Goal: Information Seeking & Learning: Learn about a topic

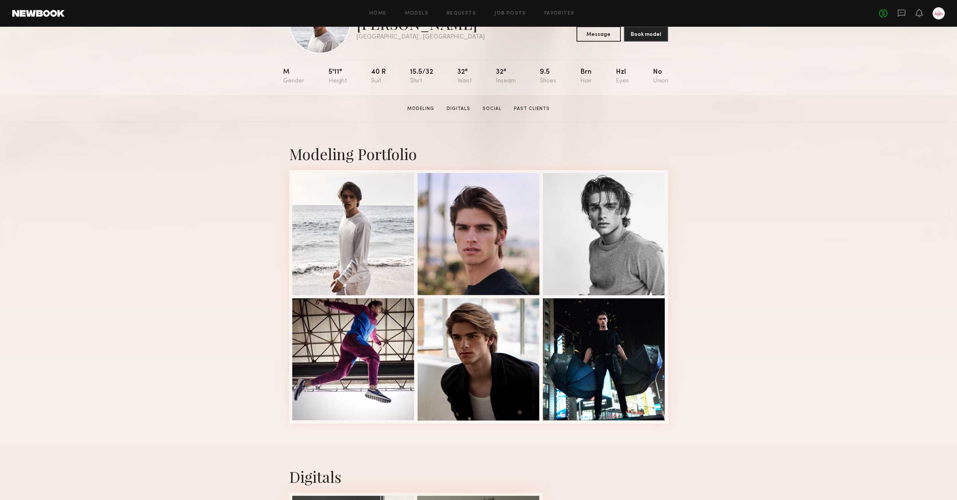
scroll to position [91, 0]
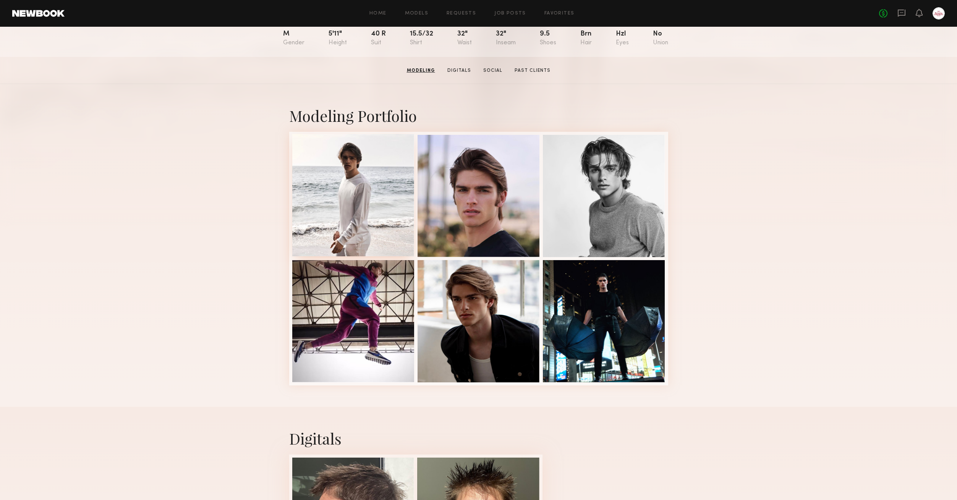
click at [330, 198] on div at bounding box center [353, 195] width 122 height 122
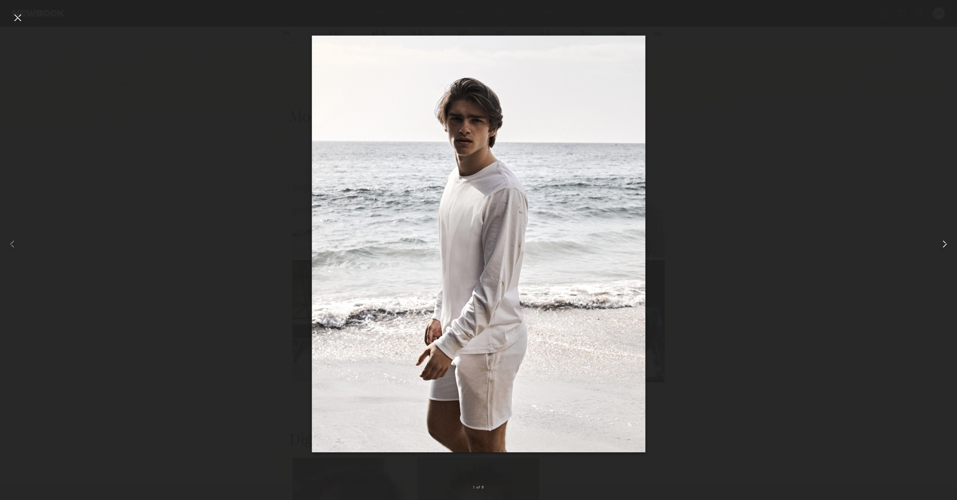
click at [939, 246] on common-icon at bounding box center [945, 244] width 12 height 12
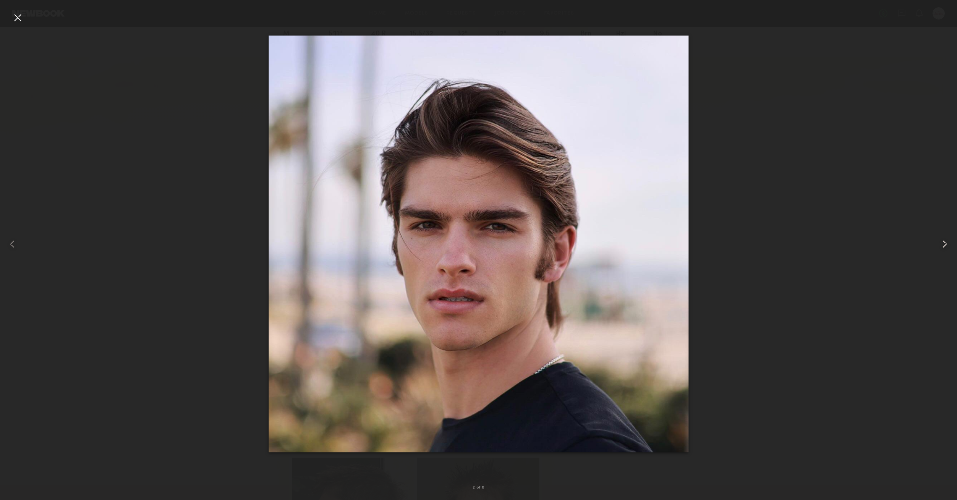
click at [939, 245] on common-icon at bounding box center [945, 244] width 12 height 12
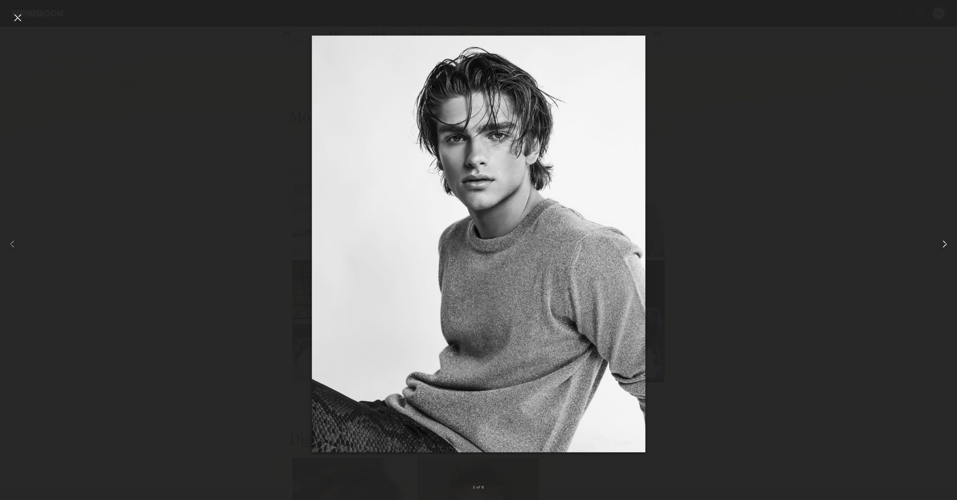
click at [939, 245] on common-icon at bounding box center [945, 244] width 12 height 12
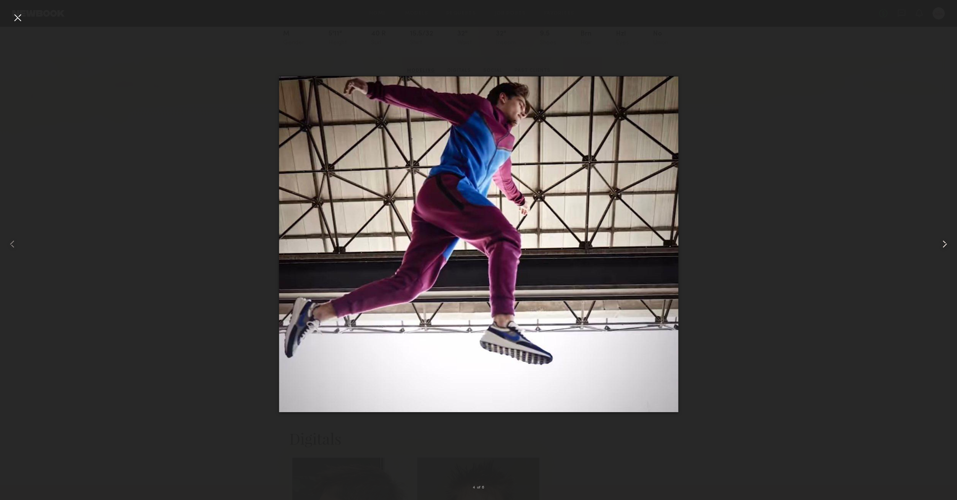
click at [939, 243] on common-icon at bounding box center [945, 244] width 12 height 12
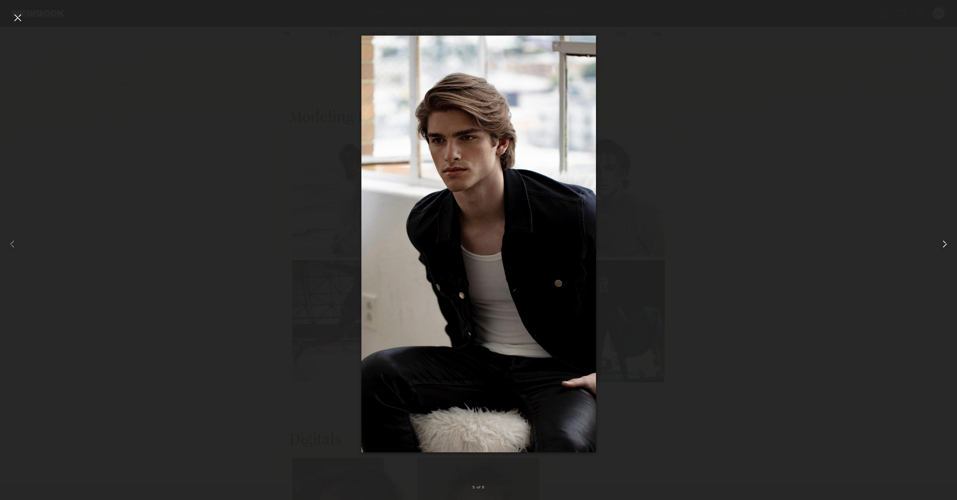
click at [939, 245] on common-icon at bounding box center [945, 244] width 12 height 12
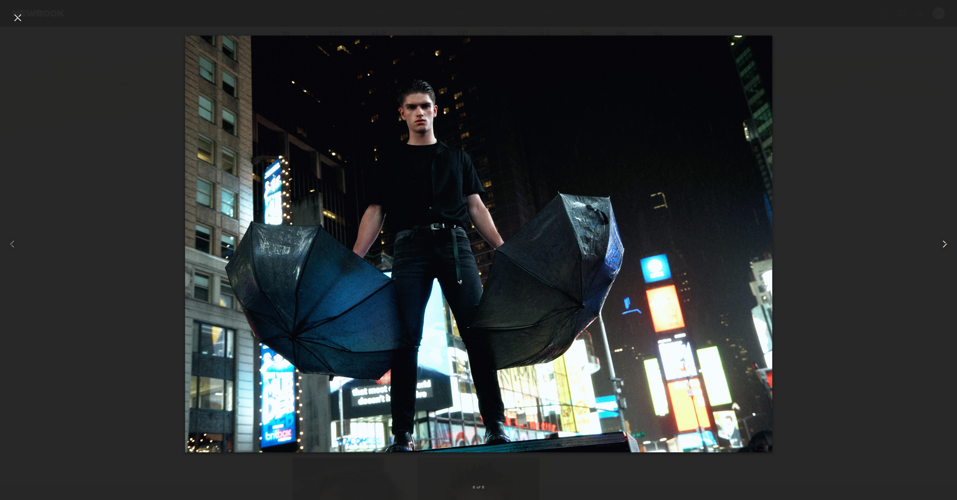
click at [939, 244] on common-icon at bounding box center [945, 244] width 12 height 12
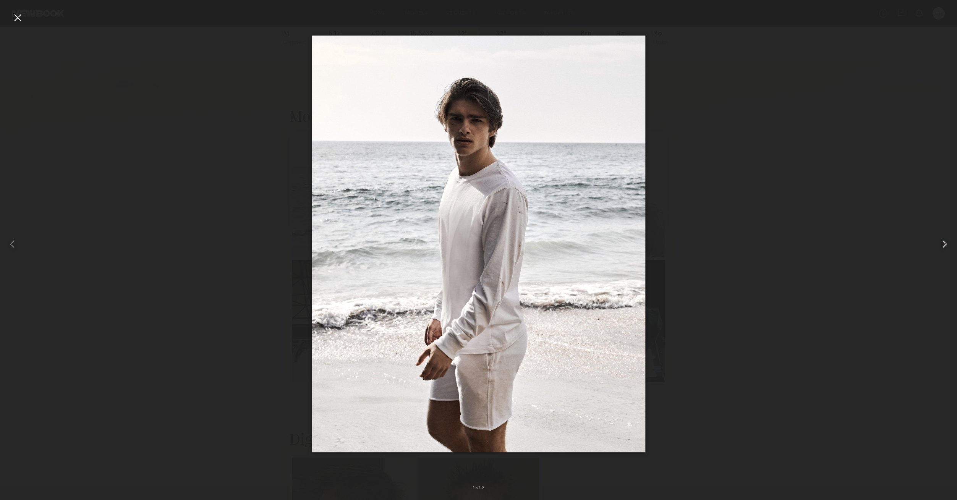
click at [939, 243] on common-icon at bounding box center [945, 244] width 12 height 12
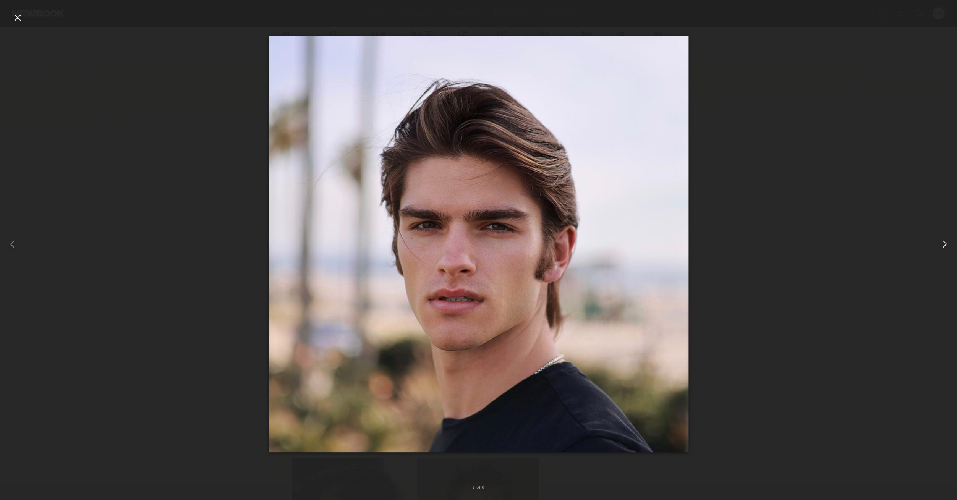
click at [939, 243] on common-icon at bounding box center [945, 244] width 12 height 12
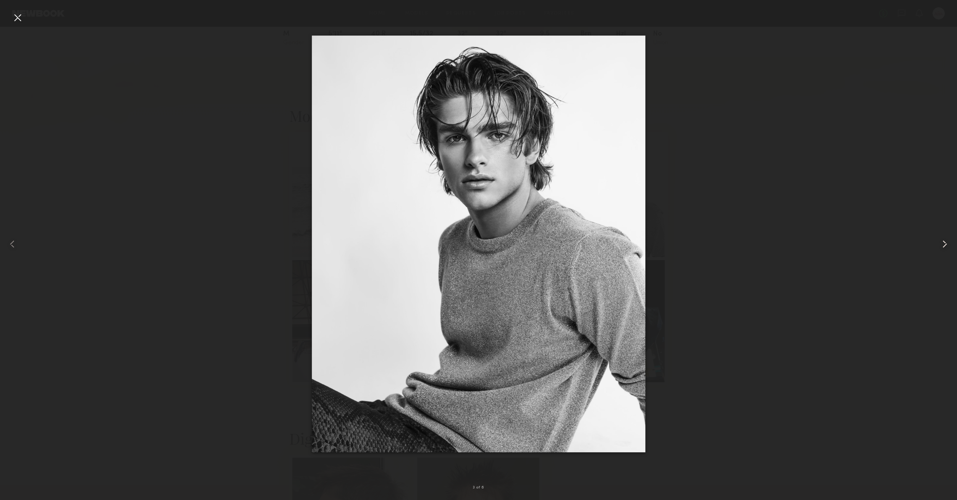
click at [939, 243] on common-icon at bounding box center [945, 244] width 12 height 12
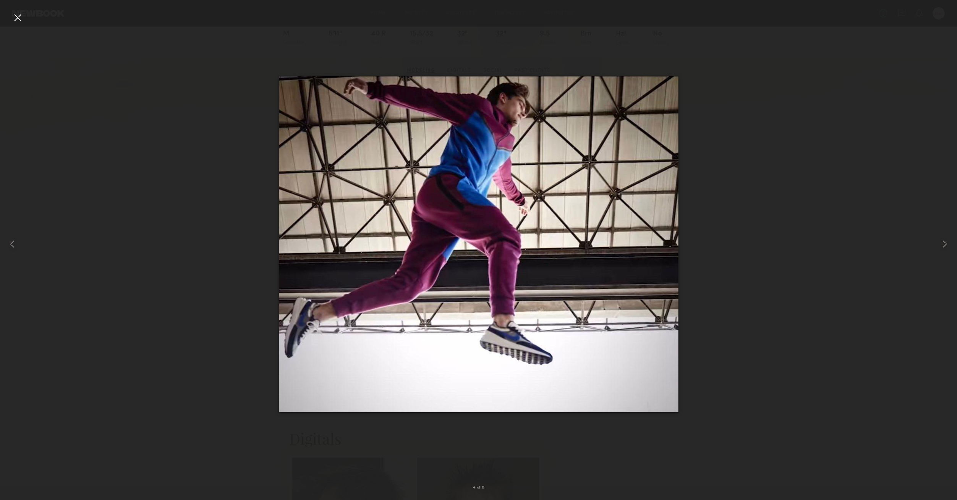
click at [19, 16] on div at bounding box center [17, 17] width 12 height 12
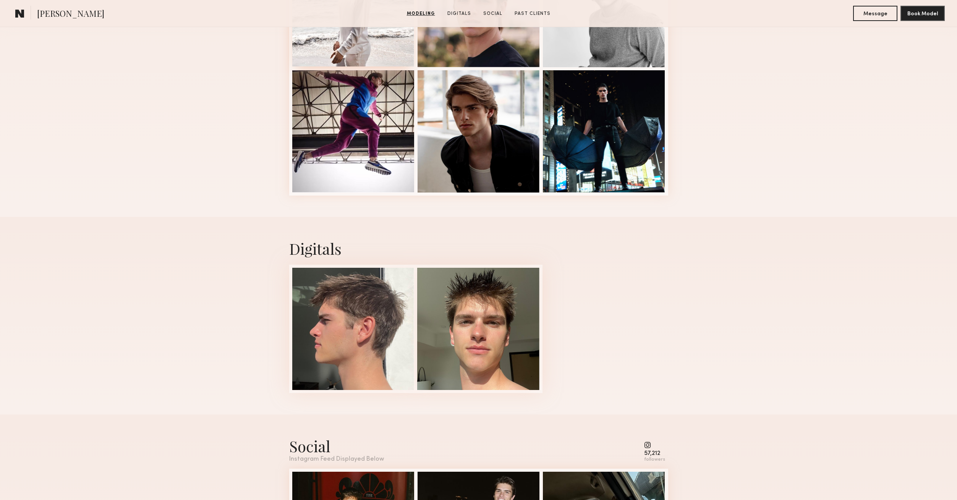
scroll to position [354, 0]
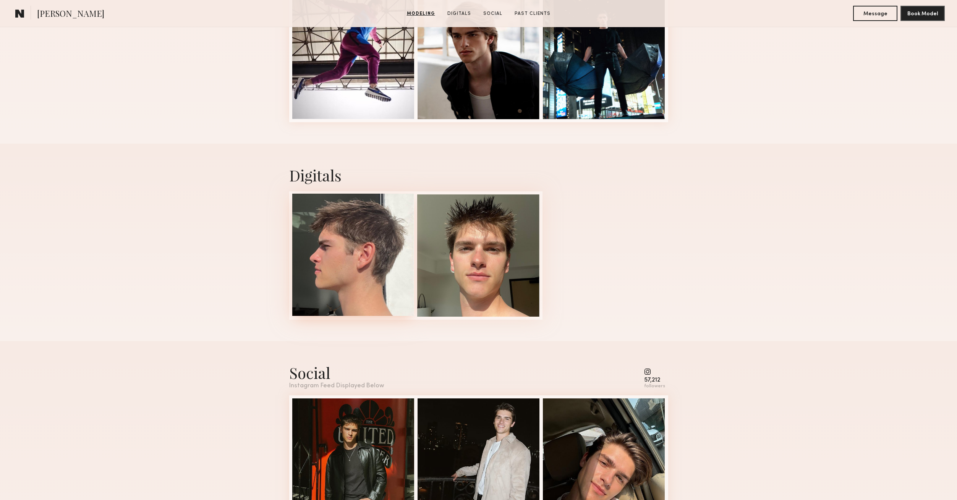
click at [362, 267] on div at bounding box center [353, 255] width 122 height 122
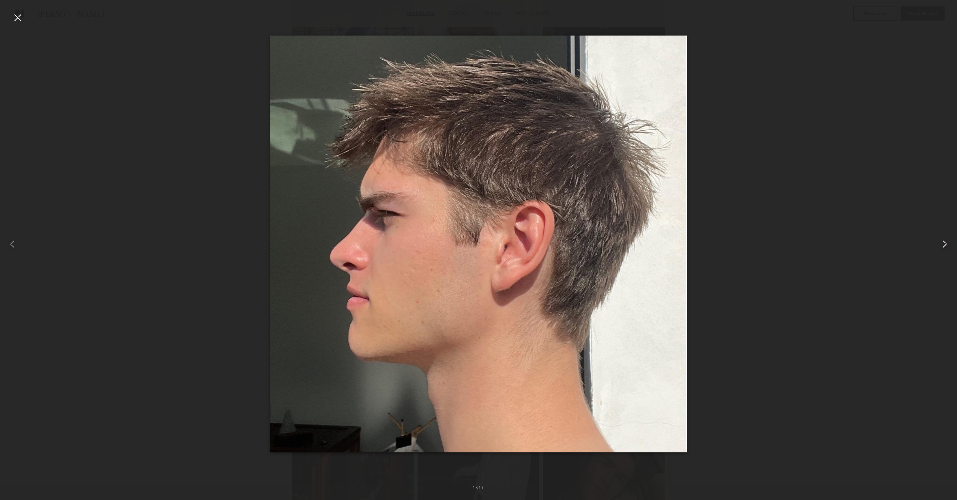
click at [946, 241] on common-icon at bounding box center [945, 244] width 12 height 12
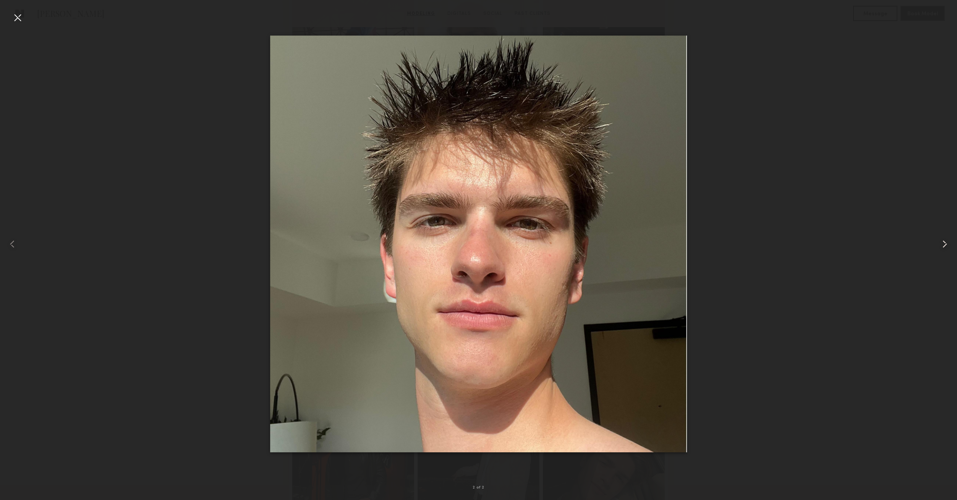
click at [942, 243] on common-icon at bounding box center [945, 244] width 12 height 12
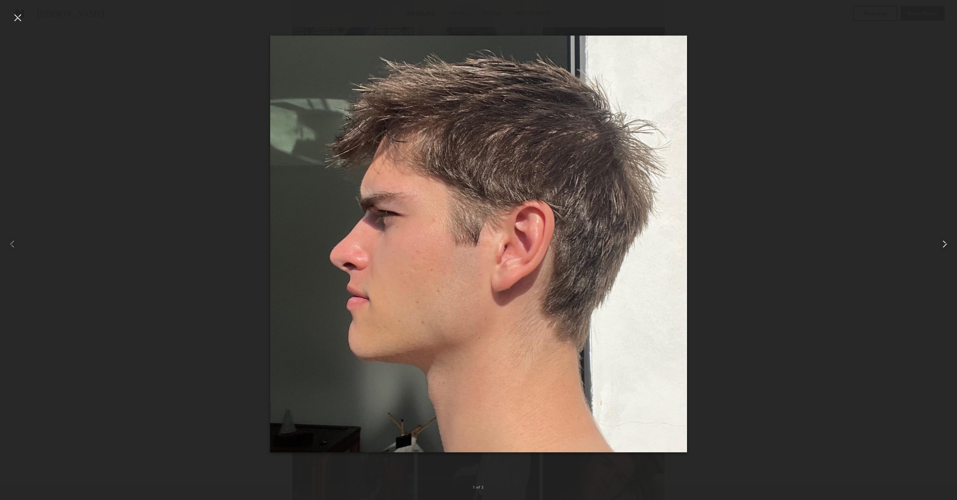
click at [941, 245] on common-icon at bounding box center [945, 244] width 12 height 12
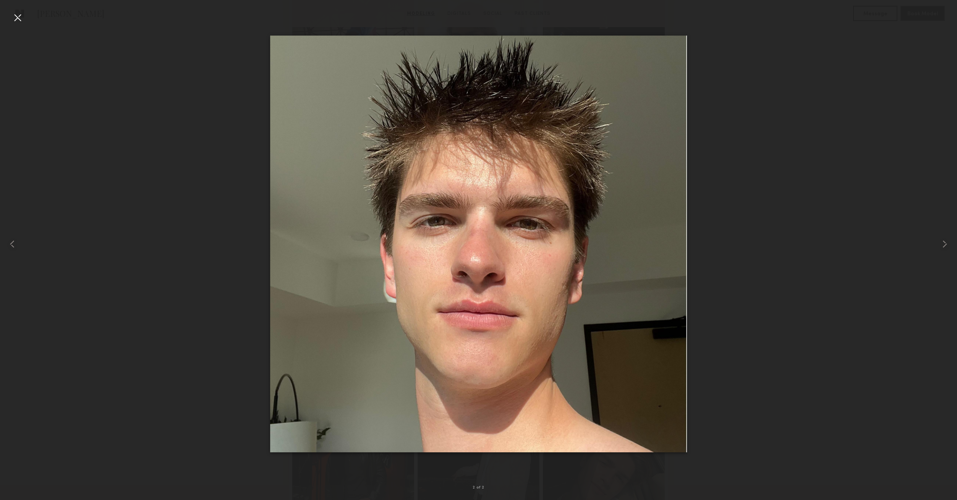
click at [17, 12] on div at bounding box center [17, 17] width 12 height 12
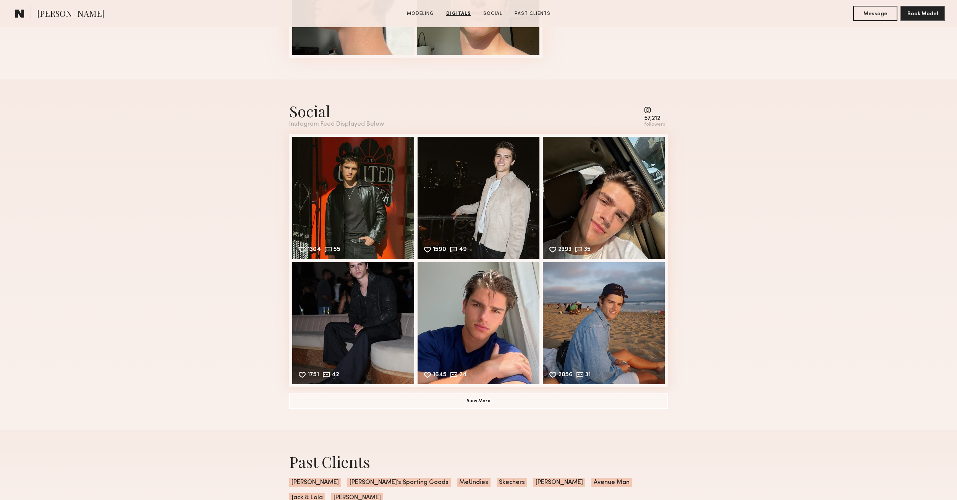
scroll to position [663, 0]
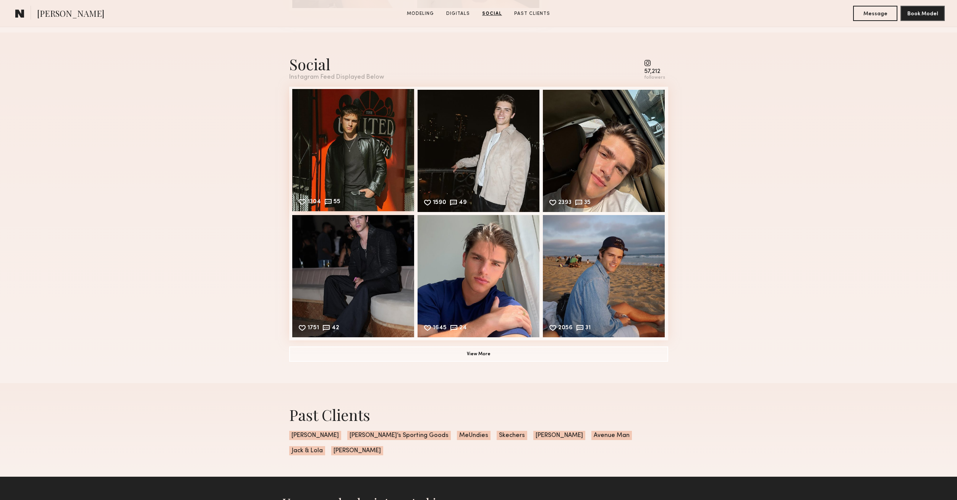
click at [370, 165] on div "1304 55 Likes & comments displayed to show model’s engagement" at bounding box center [353, 150] width 122 height 122
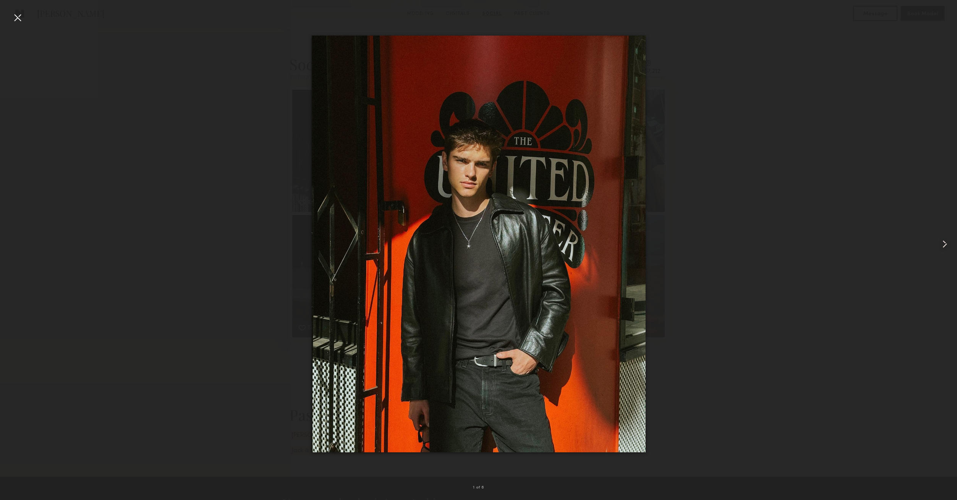
click at [942, 242] on common-icon at bounding box center [945, 244] width 12 height 12
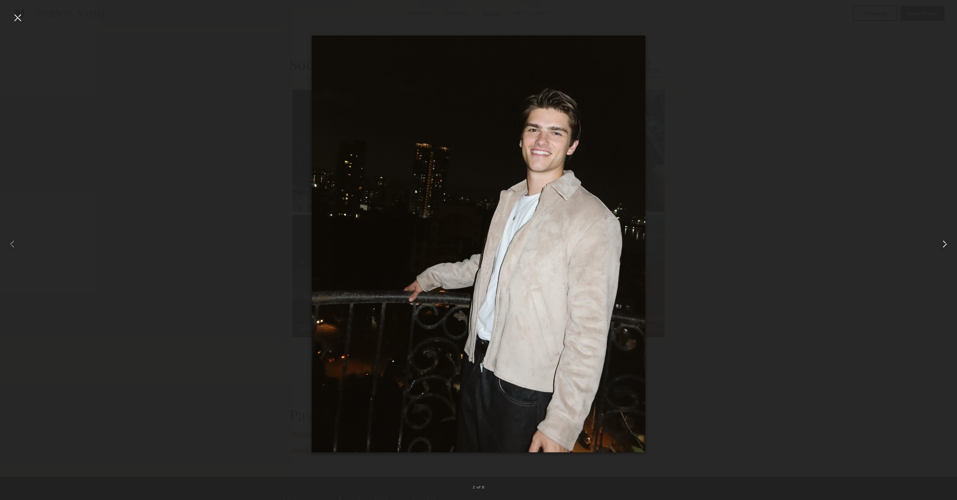
click at [942, 242] on common-icon at bounding box center [945, 244] width 12 height 12
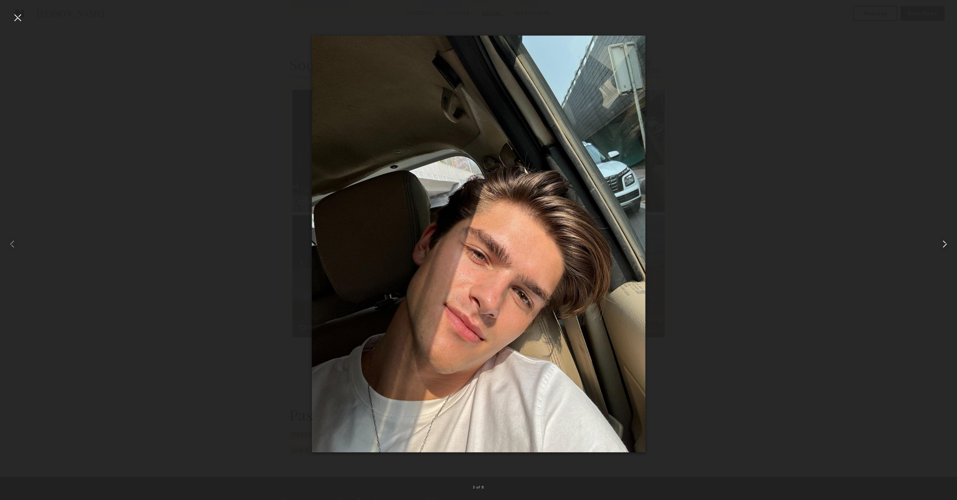
click at [942, 239] on common-icon at bounding box center [945, 244] width 12 height 12
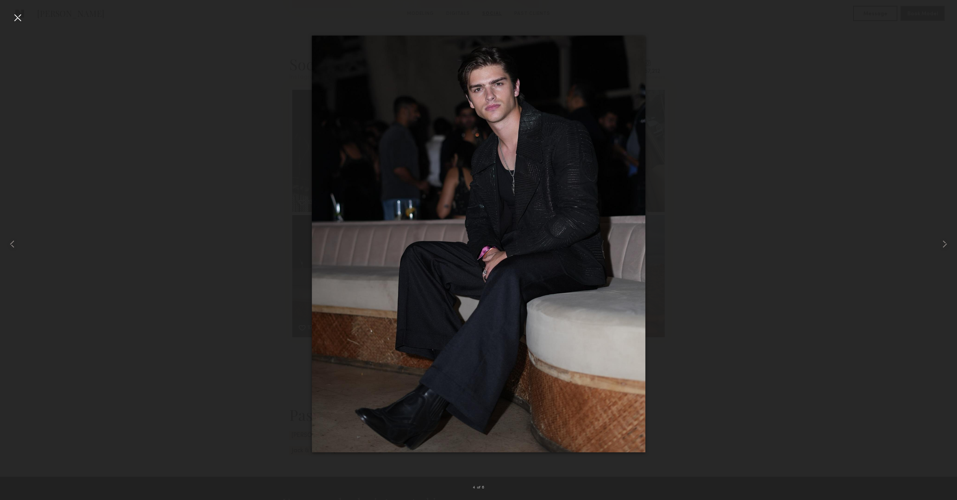
click at [15, 20] on div at bounding box center [17, 17] width 12 height 12
